Goal: Task Accomplishment & Management: Use online tool/utility

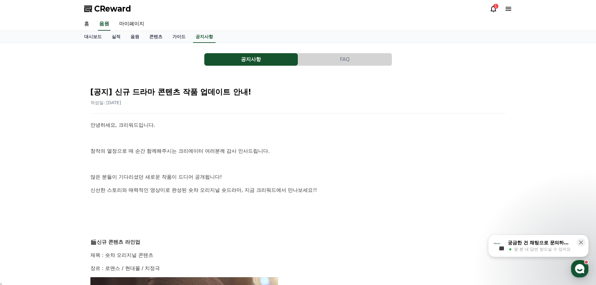
click at [494, 8] on icon at bounding box center [494, 9] width 8 height 8
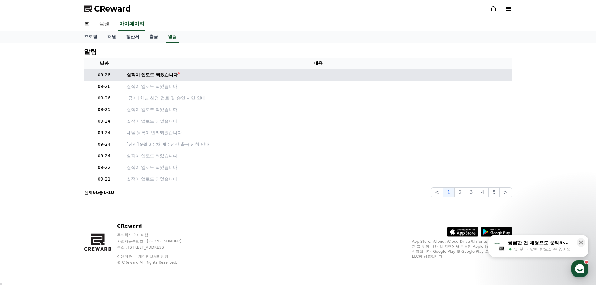
click at [136, 76] on div "실적이 업로드 되었습니다" at bounding box center [152, 75] width 51 height 7
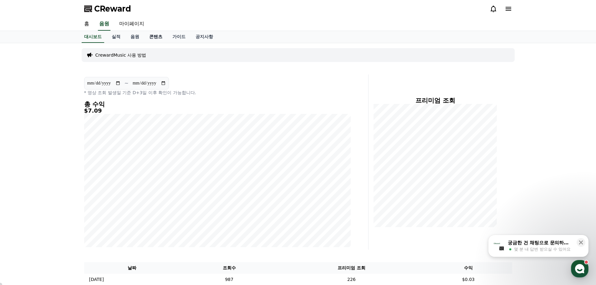
click at [152, 37] on link "콘텐츠" at bounding box center [155, 37] width 23 height 12
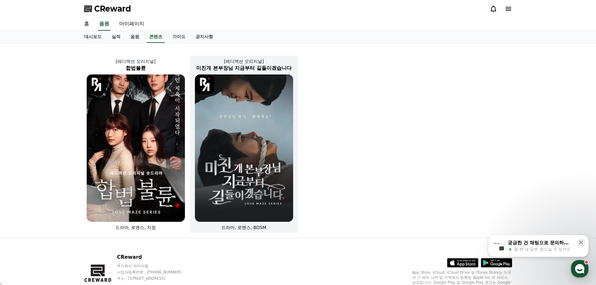
click at [268, 125] on img at bounding box center [244, 147] width 98 height 147
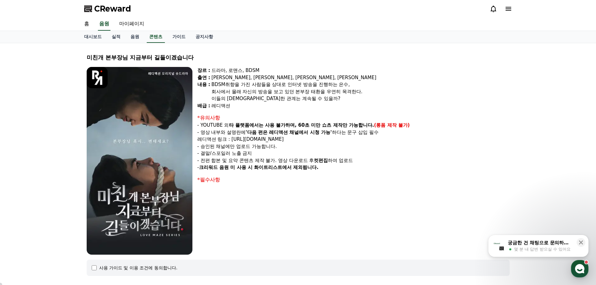
select select
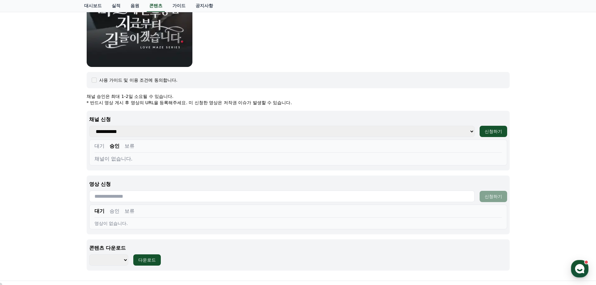
scroll to position [261, 0]
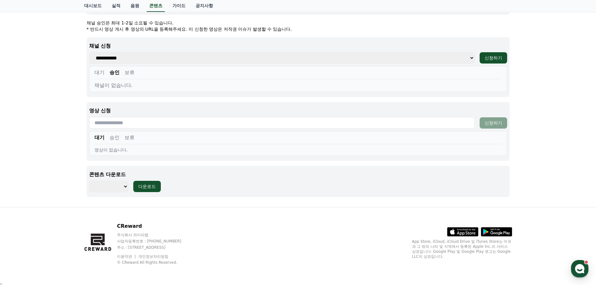
click at [100, 72] on button "대기" at bounding box center [100, 73] width 10 height 8
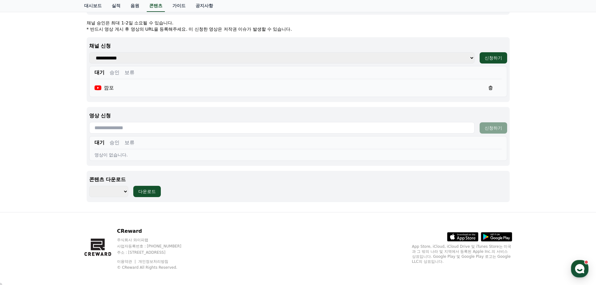
click at [116, 74] on button "승인" at bounding box center [115, 73] width 10 height 8
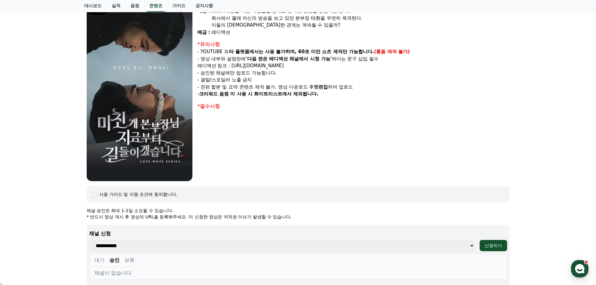
scroll to position [0, 0]
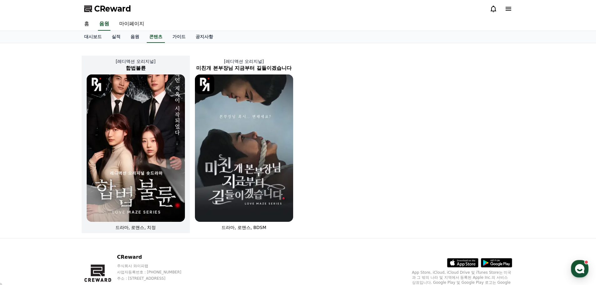
click at [135, 102] on img at bounding box center [136, 147] width 98 height 147
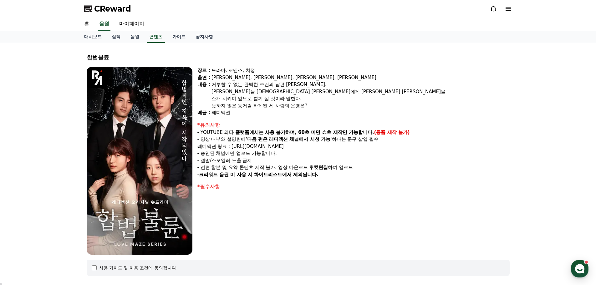
select select
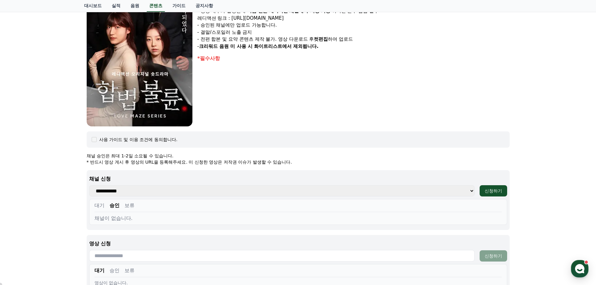
scroll to position [188, 0]
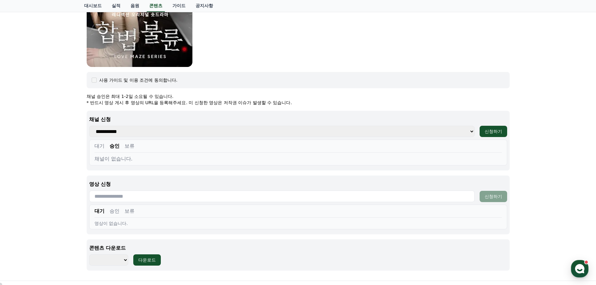
click at [100, 147] on button "대기" at bounding box center [100, 146] width 10 height 8
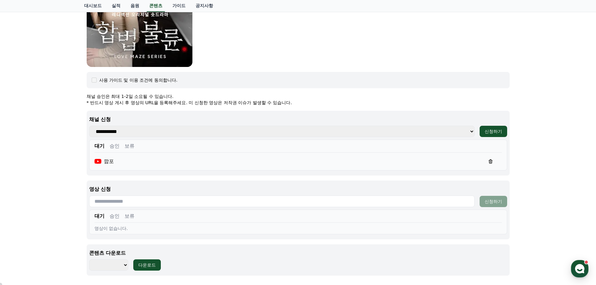
click at [115, 150] on button "승인" at bounding box center [115, 146] width 10 height 8
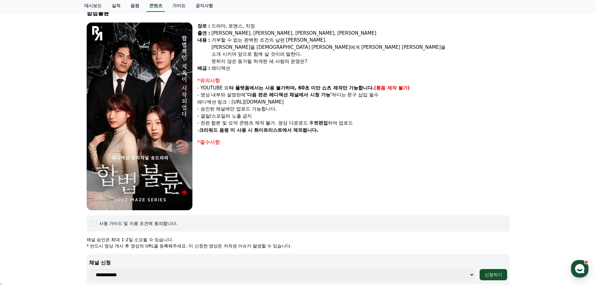
scroll to position [0, 0]
